Goal: Information Seeking & Learning: Learn about a topic

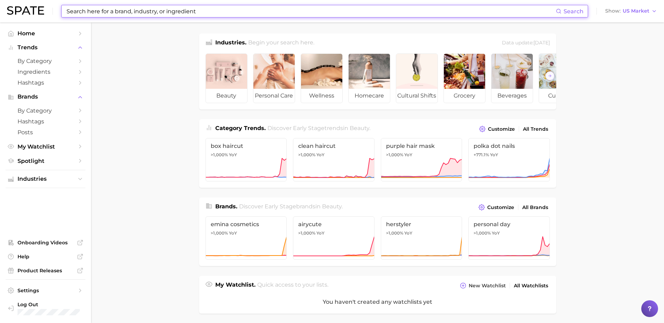
click at [166, 12] on input at bounding box center [311, 11] width 490 height 12
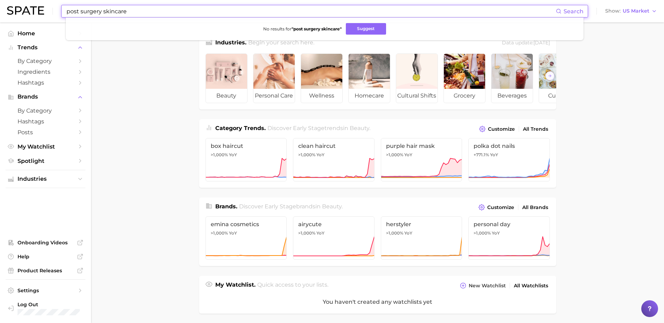
drag, startPoint x: 135, startPoint y: 12, endPoint x: 22, endPoint y: 14, distance: 112.4
click at [22, 14] on div "post surgery skincare Search No results for " post surgery skincare " Suggest S…" at bounding box center [332, 11] width 650 height 22
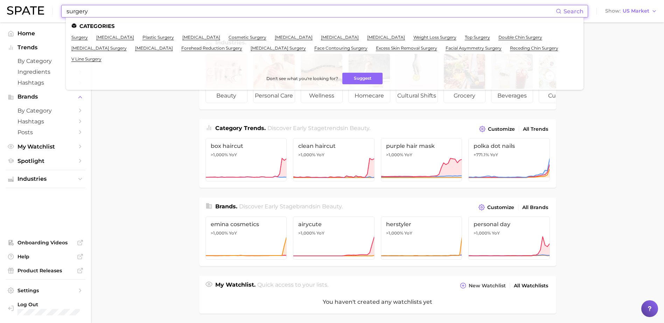
drag, startPoint x: 93, startPoint y: 10, endPoint x: 57, endPoint y: 5, distance: 37.0
click at [57, 5] on div "surgery Search Categories surgery [MEDICAL_DATA] plastic surgery [MEDICAL_DATA]…" at bounding box center [332, 11] width 650 height 22
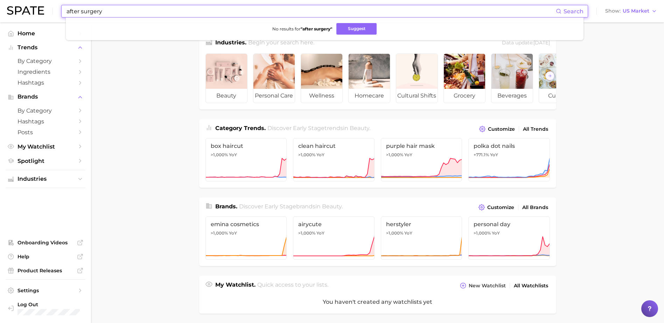
drag, startPoint x: 121, startPoint y: 11, endPoint x: 49, endPoint y: 8, distance: 72.5
click at [47, 8] on div "after surgery Search No results for " after surgery " Suggest Show US Market" at bounding box center [332, 11] width 650 height 22
type input "surgery skincare"
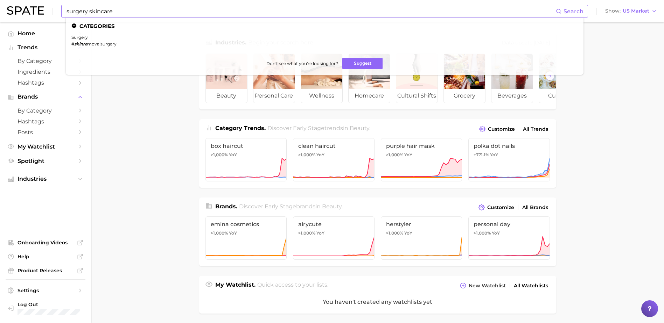
click at [575, 11] on span "Search" at bounding box center [574, 11] width 20 height 7
click at [600, 105] on main "Industries. Begin your search here. Data update: [DATE] beauty personal care we…" at bounding box center [377, 290] width 573 height 536
